Goal: Check status: Check status

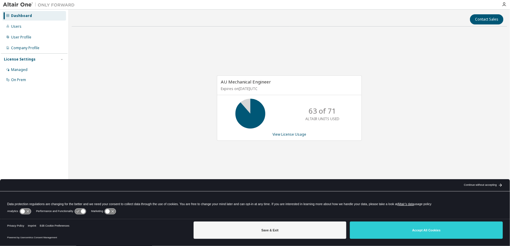
click at [82, 212] on icon at bounding box center [83, 212] width 4 height 4
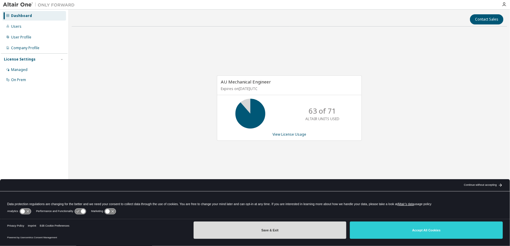
click at [277, 231] on button "Save & Exit" at bounding box center [270, 230] width 153 height 17
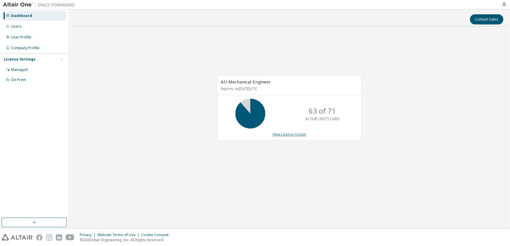
click at [292, 135] on link "View License Usage" at bounding box center [289, 134] width 34 height 5
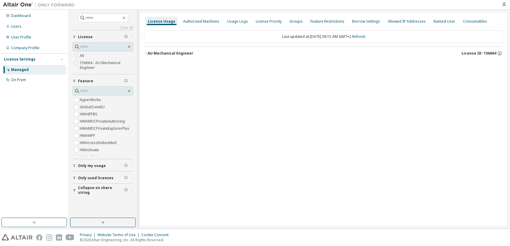
click at [155, 53] on div "AU Mechanical Engineer" at bounding box center [171, 53] width 46 height 5
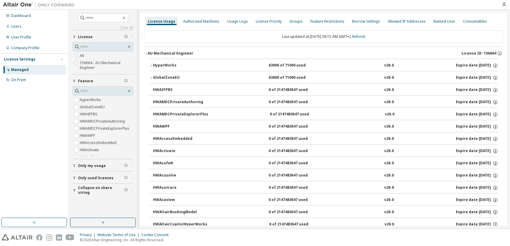
click at [162, 64] on div "HyperWorks" at bounding box center [180, 65] width 54 height 5
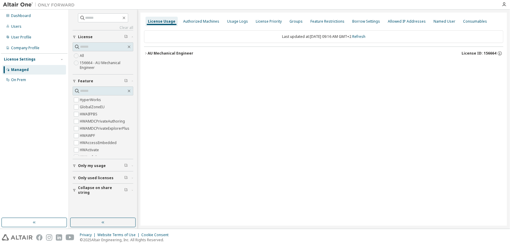
click at [168, 52] on div "AU Mechanical Engineer" at bounding box center [171, 53] width 46 height 5
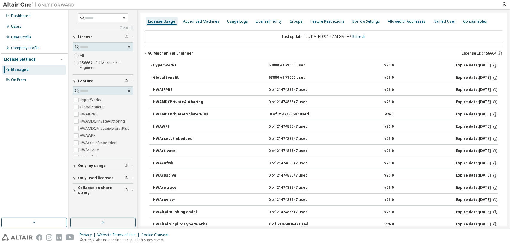
click at [175, 76] on div "GlobalZoneEU" at bounding box center [180, 77] width 54 height 5
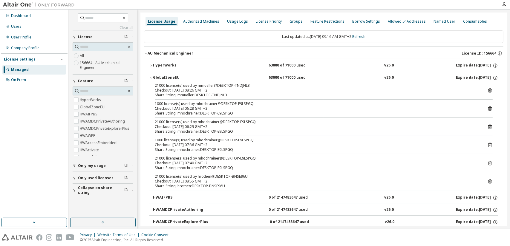
click at [488, 181] on icon at bounding box center [489, 181] width 5 height 5
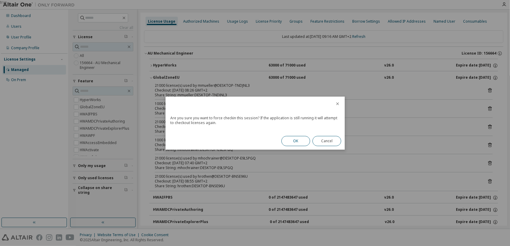
click at [296, 140] on button "OK" at bounding box center [295, 141] width 29 height 10
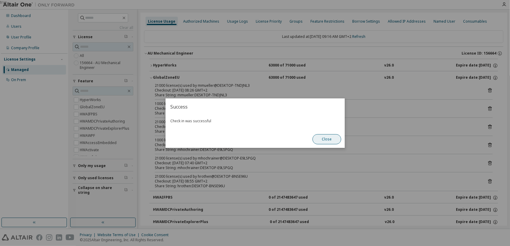
click at [333, 140] on button "Close" at bounding box center [327, 139] width 29 height 10
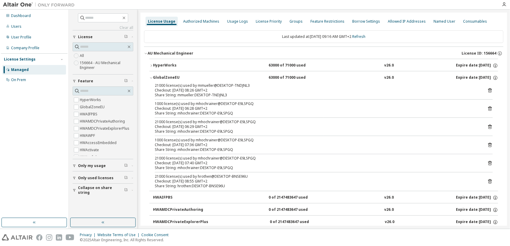
click at [166, 75] on div "GlobalZoneEU" at bounding box center [180, 77] width 54 height 5
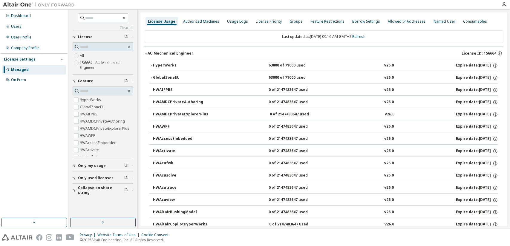
click at [166, 75] on div "GlobalZoneEU" at bounding box center [180, 77] width 54 height 5
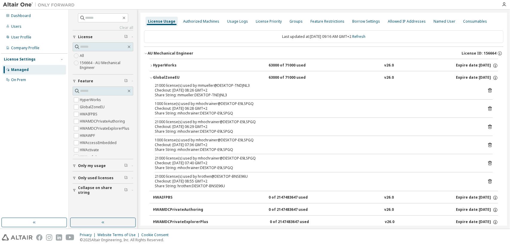
click at [165, 53] on div "AU Mechanical Engineer" at bounding box center [171, 53] width 46 height 5
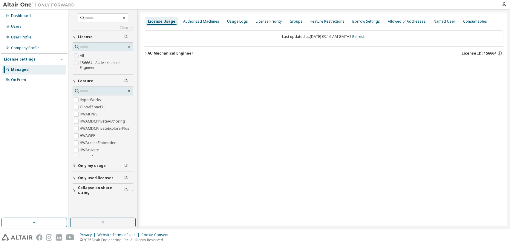
click at [165, 53] on div "AU Mechanical Engineer" at bounding box center [171, 53] width 46 height 5
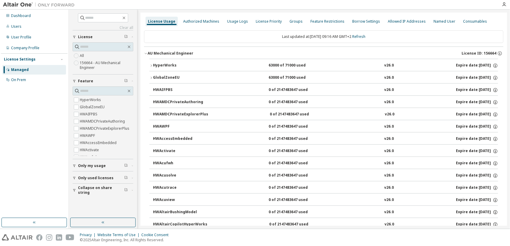
click at [171, 66] on div "HyperWorks" at bounding box center [180, 65] width 54 height 5
